Goal: Task Accomplishment & Management: Use online tool/utility

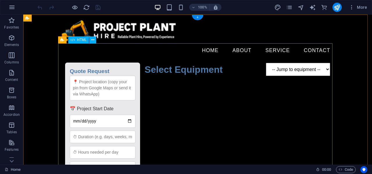
click at [191, 78] on div "Quote Request Quote Request 📅 Project Start Date Submit Request Select Equipmen…" at bounding box center [197, 172] width 274 height 229
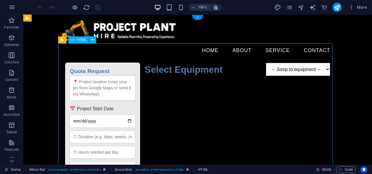
click at [191, 78] on div "Quote Request Quote Request 📅 Project Start Date Submit Request Select Equipmen…" at bounding box center [197, 172] width 274 height 229
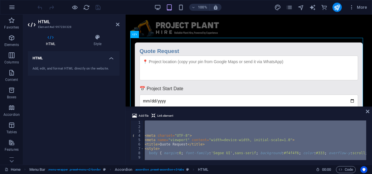
click at [188, 137] on div "< meta charset = "UTF-8" > < meta name = "viewport" content = "width=device-wid…" at bounding box center [254, 139] width 222 height 39
type textarea "<meta charset="UTF-8">"
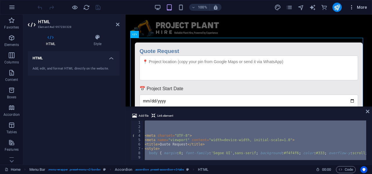
click at [352, 6] on icon "button" at bounding box center [351, 7] width 6 height 6
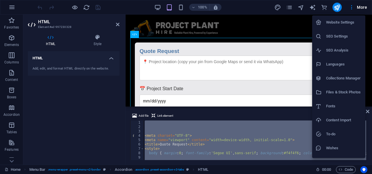
click at [351, 6] on div at bounding box center [186, 87] width 372 height 174
